Goal: Obtain resource: Download file/media

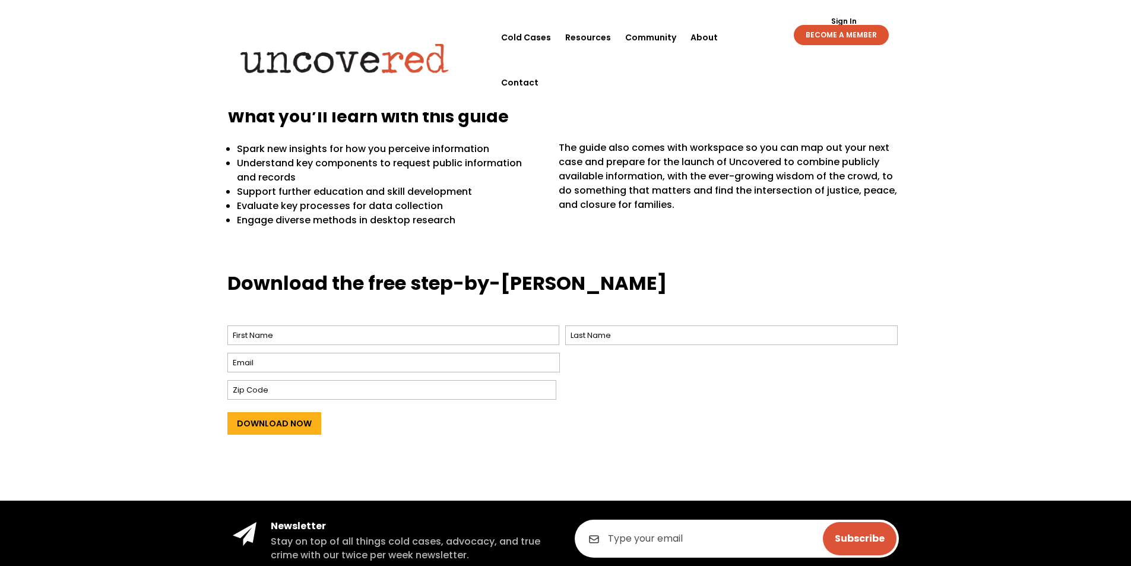
scroll to position [316, 0]
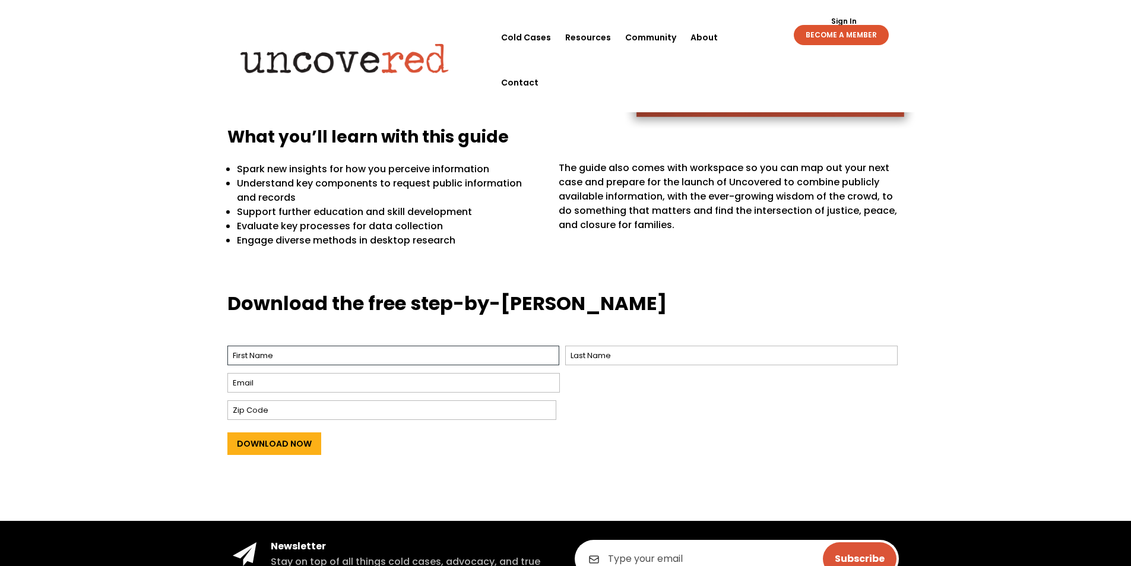
click at [306, 360] on input "First" at bounding box center [393, 355] width 332 height 20
type input "[PERSON_NAME]"
type input "[EMAIL_ADDRESS][DOMAIN_NAME]"
type input "R6W 0B9"
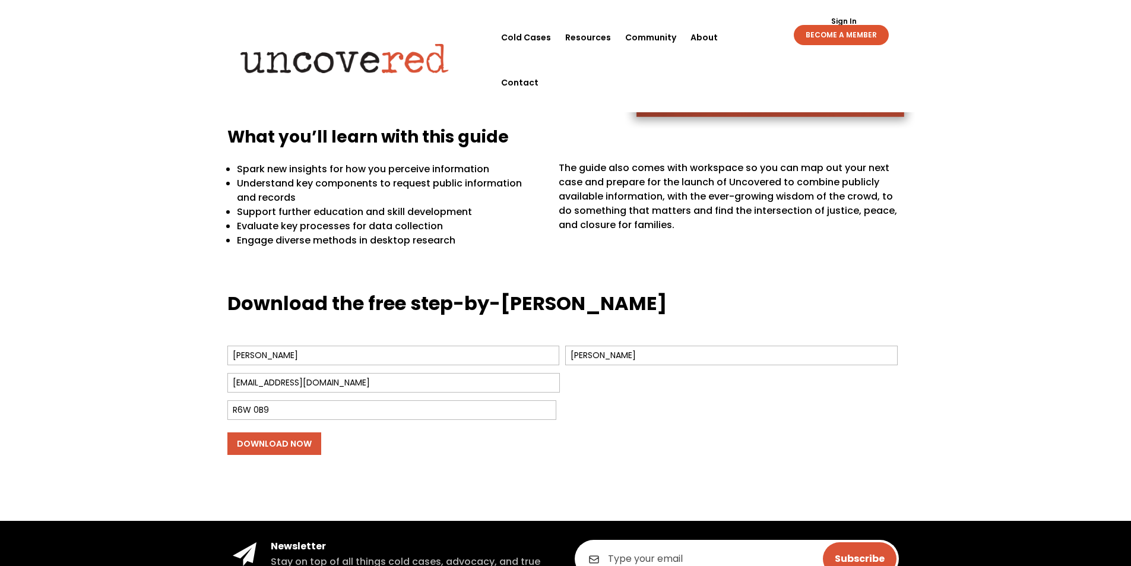
click at [291, 445] on input "Download Now" at bounding box center [274, 443] width 94 height 23
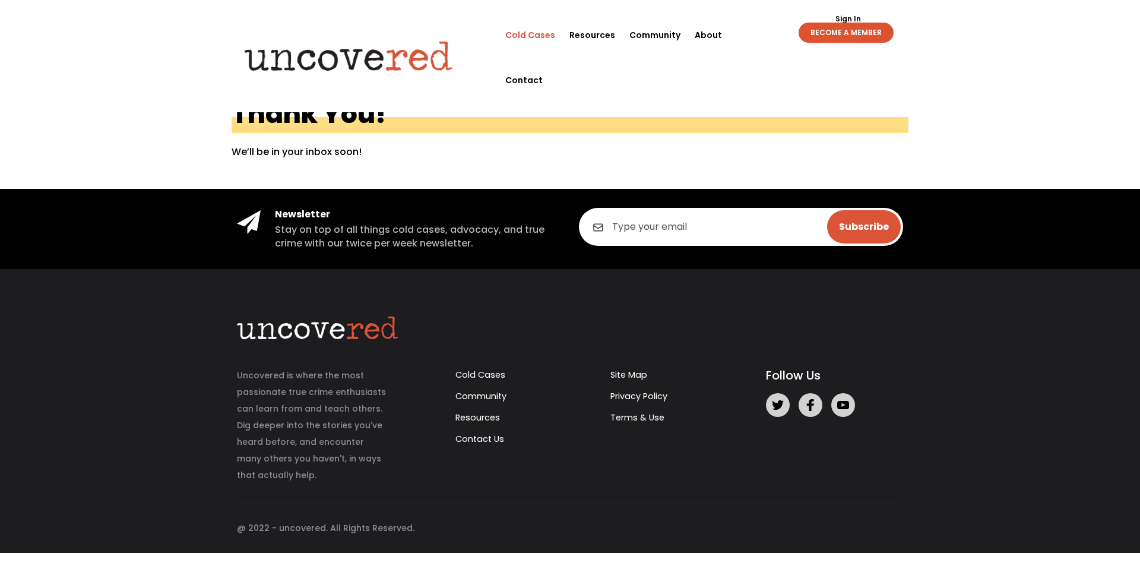
click at [540, 34] on link "Cold Cases" at bounding box center [530, 34] width 50 height 45
